Goal: Find specific page/section

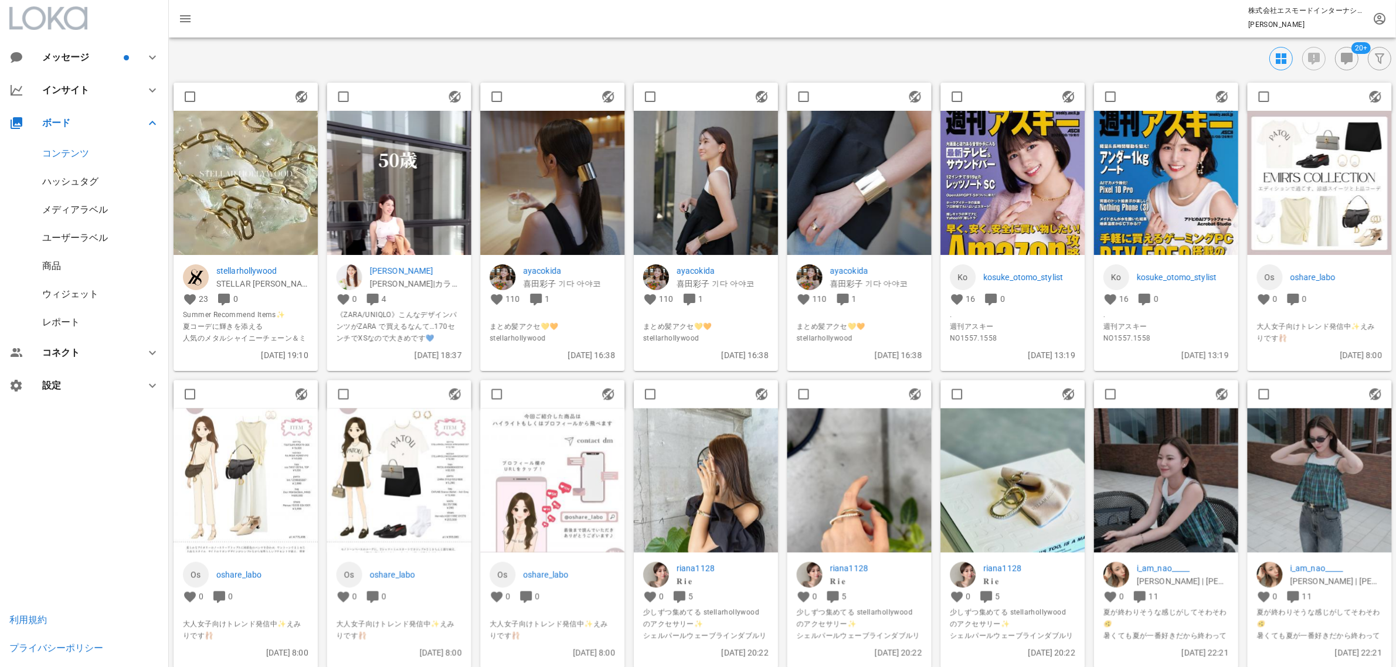
click at [380, 163] on img at bounding box center [399, 239] width 144 height 256
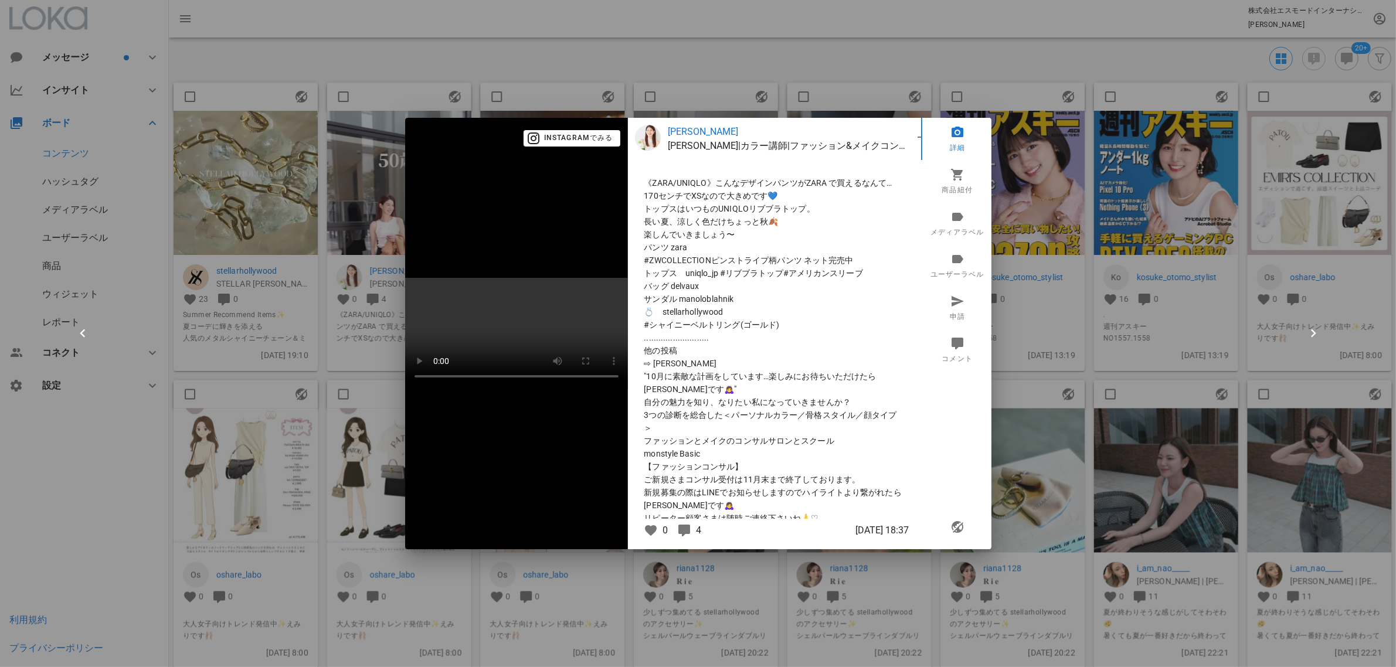
click at [1015, 98] on div at bounding box center [698, 333] width 1396 height 667
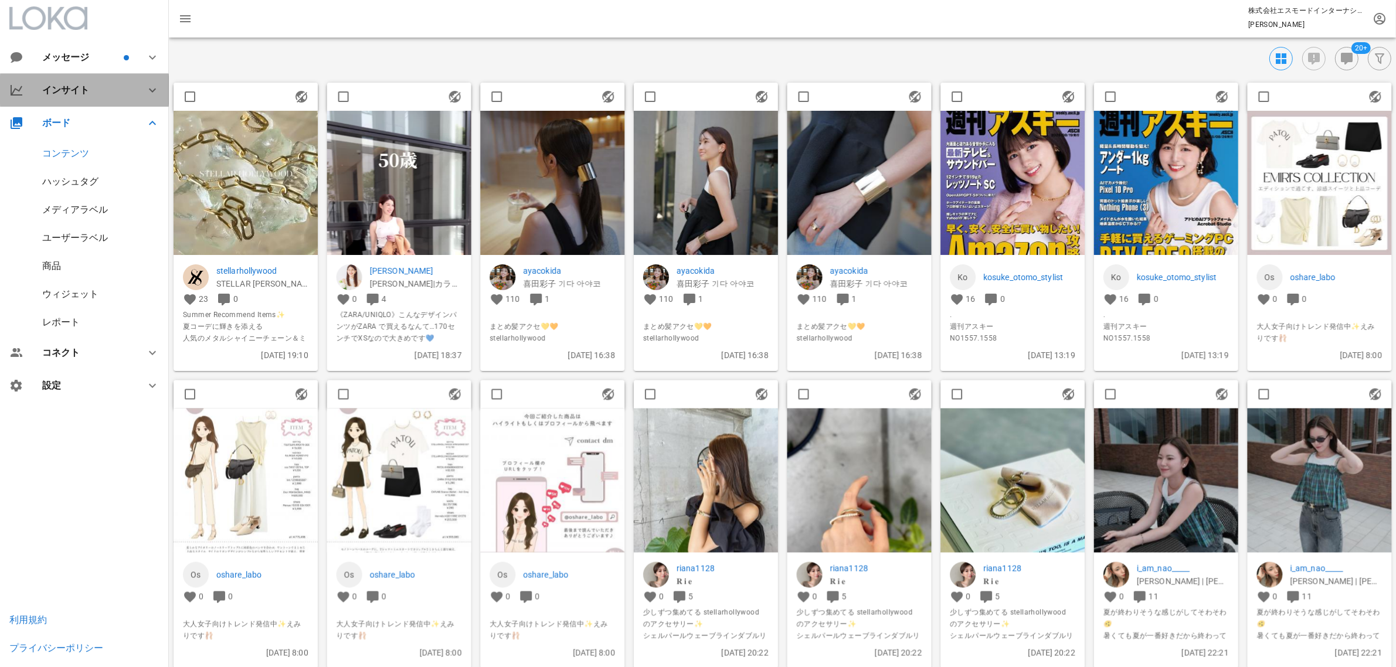
click at [144, 88] on div at bounding box center [145, 90] width 28 height 14
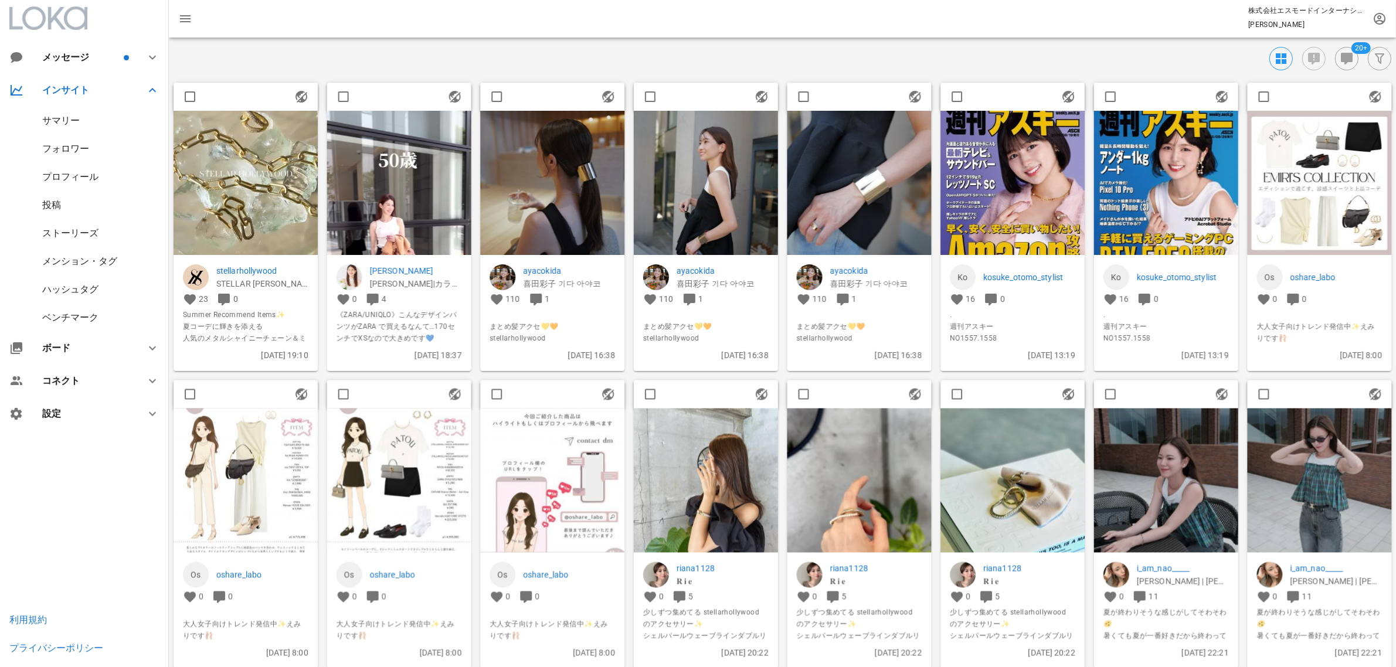
click at [52, 116] on div "サマリー" at bounding box center [61, 120] width 38 height 11
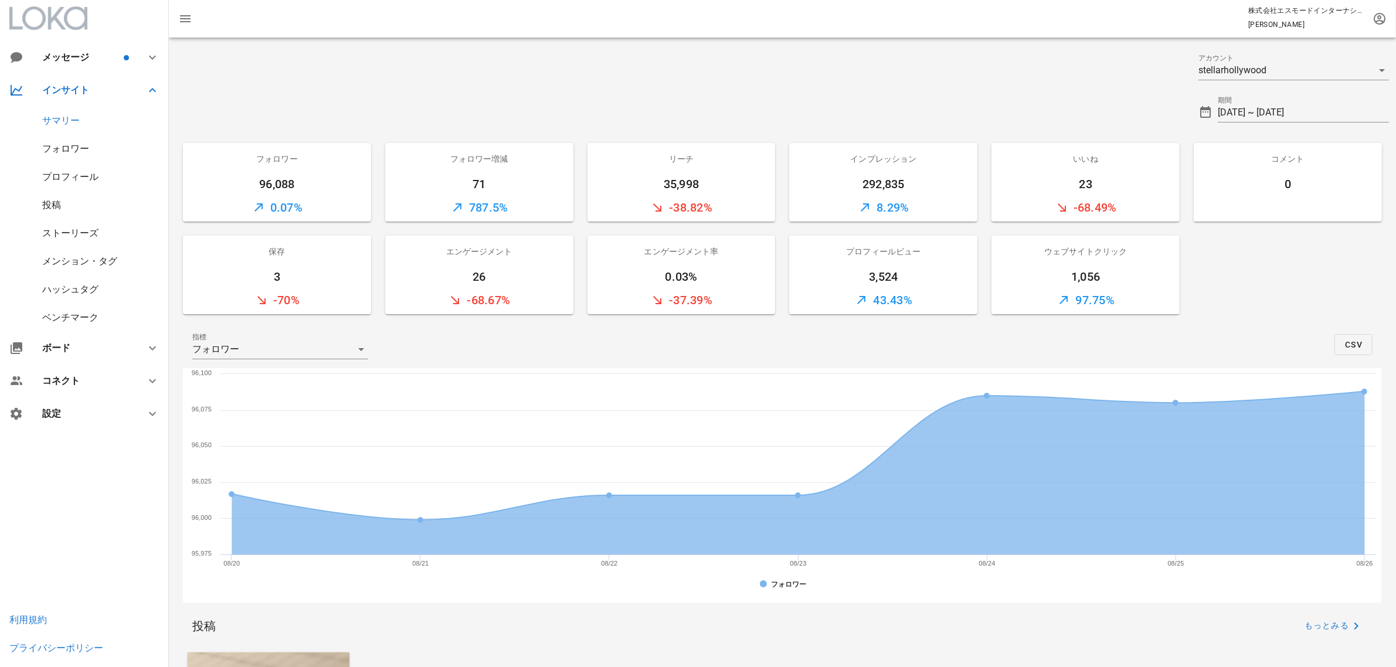
click at [50, 206] on div "投稿" at bounding box center [51, 204] width 19 height 11
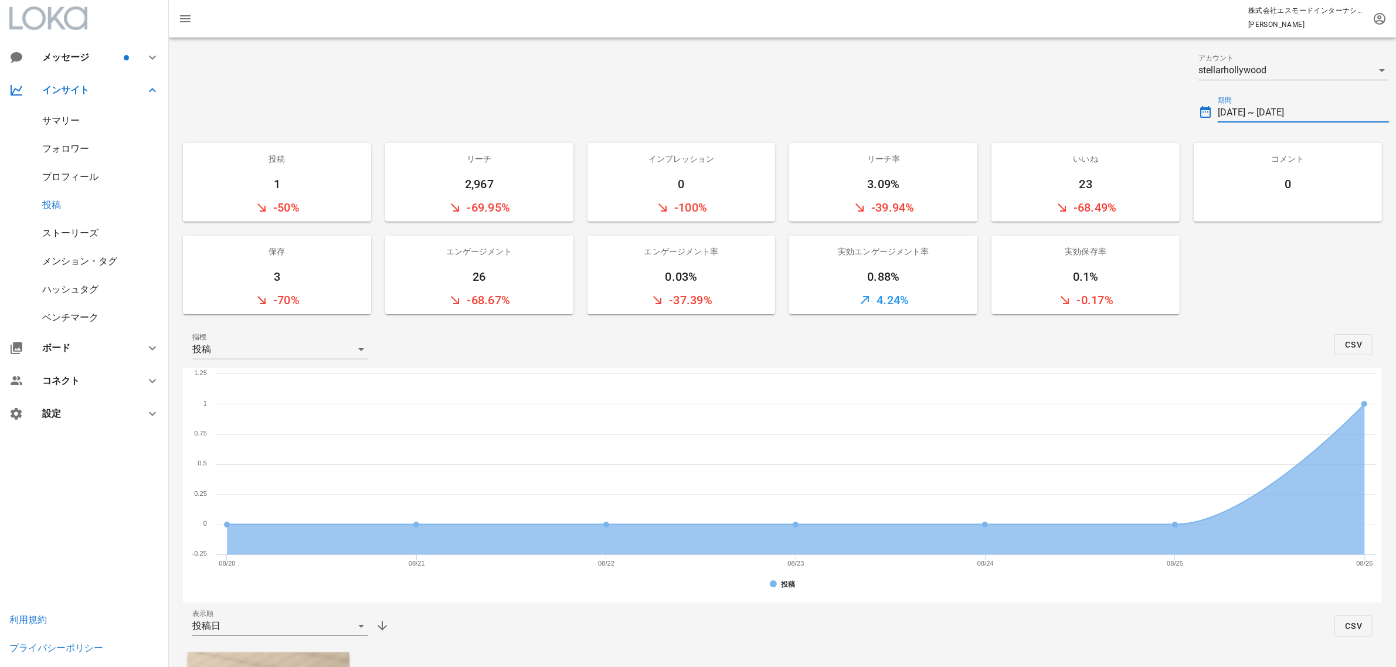
click at [1260, 118] on input "[DATE] ~ [DATE]" at bounding box center [1303, 112] width 171 height 19
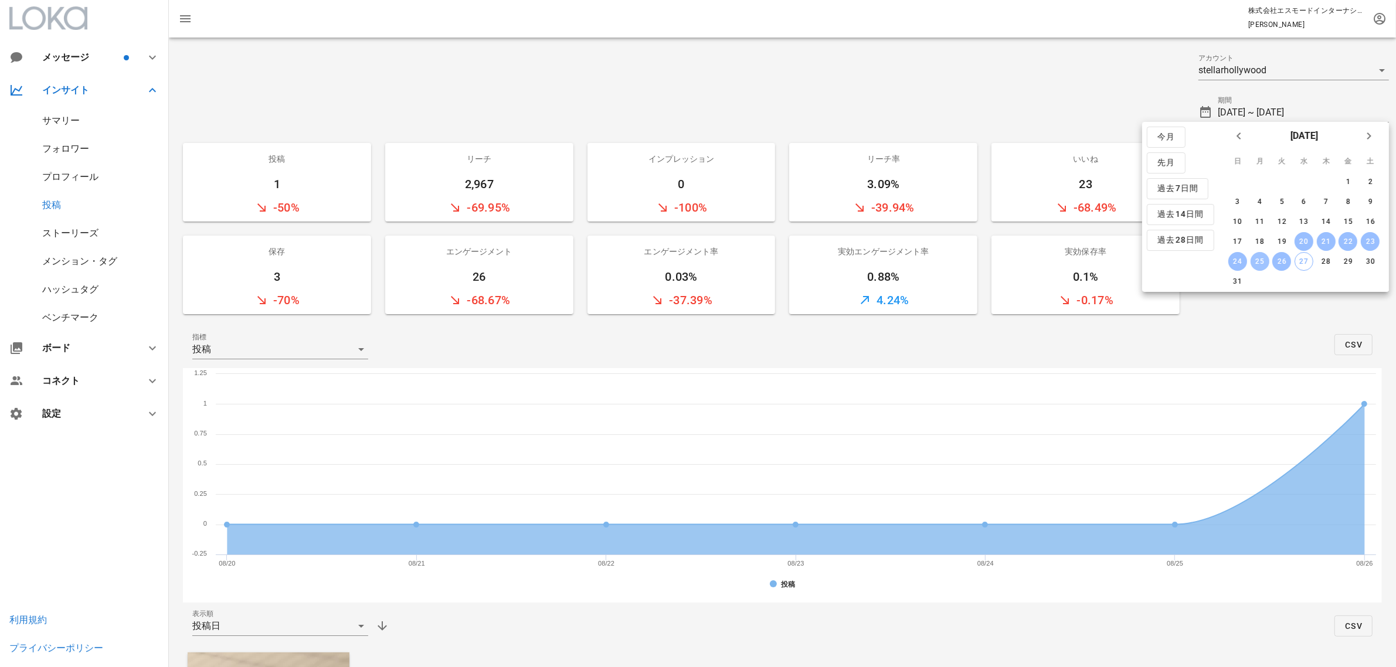
click at [1258, 252] on button "25" at bounding box center [1259, 261] width 19 height 19
type input "[DATE]"
click at [75, 229] on div "ストーリーズ" at bounding box center [70, 233] width 56 height 11
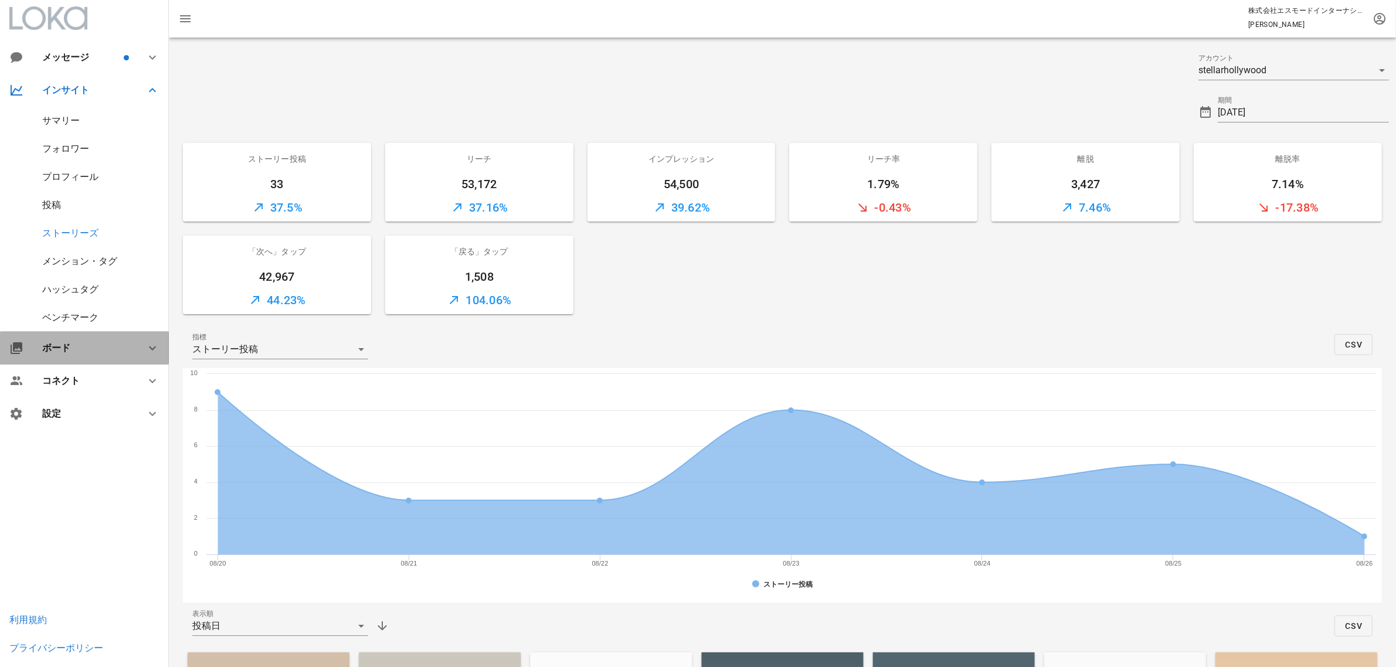
click at [69, 339] on div "ボード" at bounding box center [84, 348] width 169 height 33
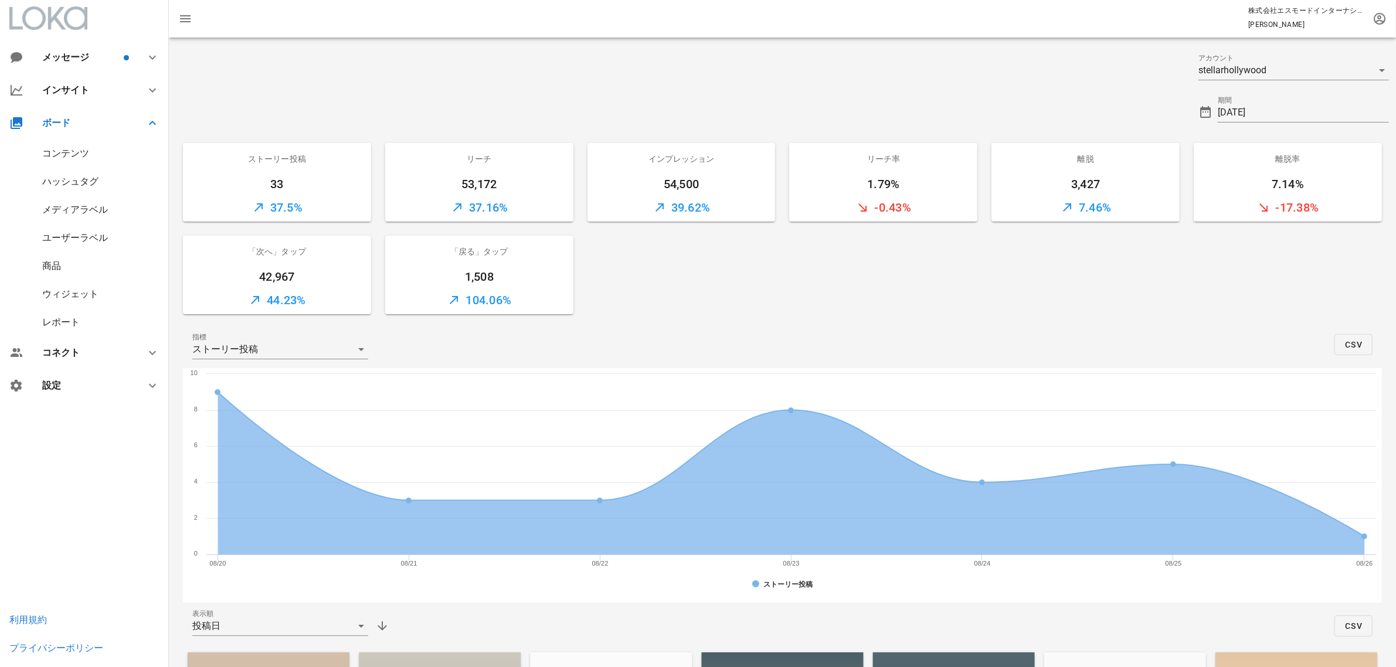
click at [72, 152] on div "コンテンツ" at bounding box center [65, 153] width 47 height 11
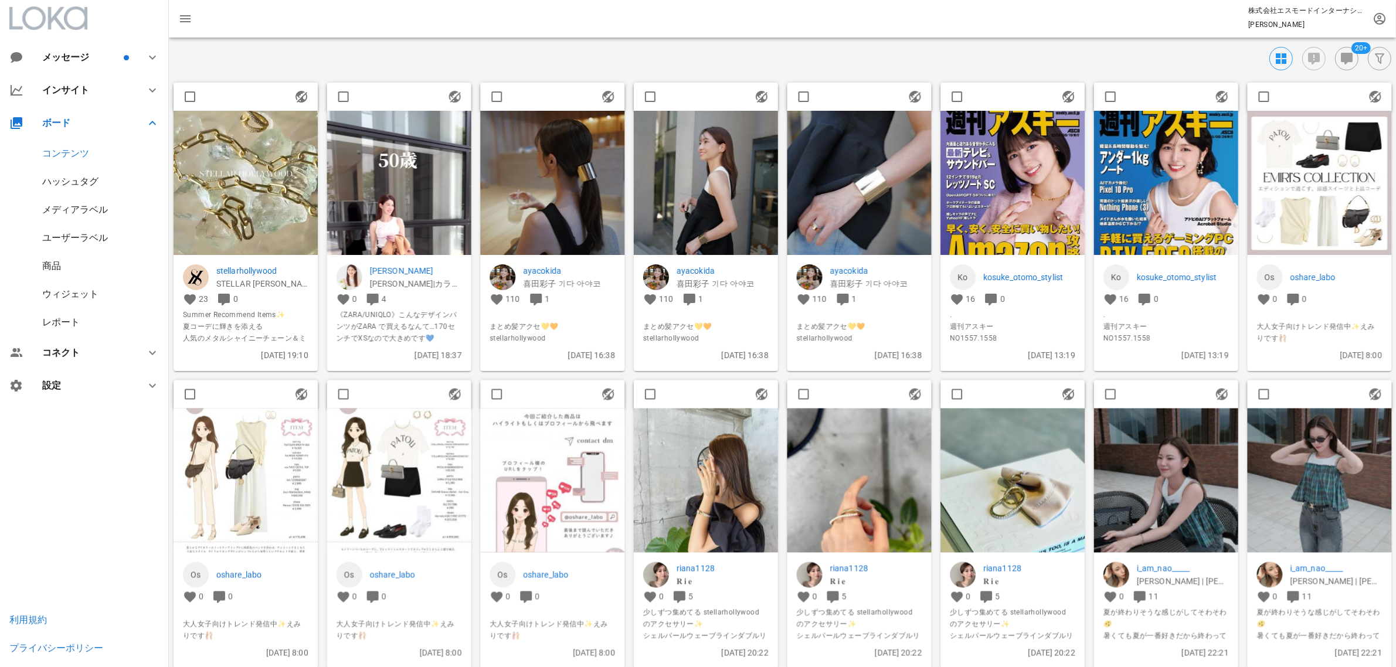
click at [1166, 70] on div "アカウント 公開状況 表示順 新しい順 投稿日時 メディアラベル 設定された全ての投稿 ラベルを選択してください ユーザーラベル 設定された全ての投稿 ラベル…" at bounding box center [782, 511] width 1227 height 929
click at [1023, 53] on div "20+" at bounding box center [780, 58] width 1223 height 23
